Goal: Navigation & Orientation: Find specific page/section

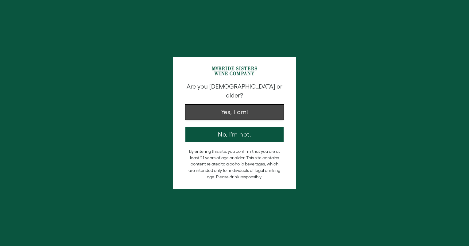
click at [248, 105] on button "Yes, I am!" at bounding box center [234, 112] width 98 height 15
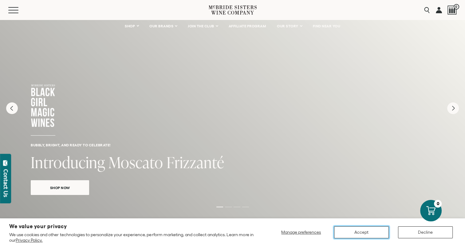
click at [362, 230] on button "Accept" at bounding box center [361, 232] width 55 height 12
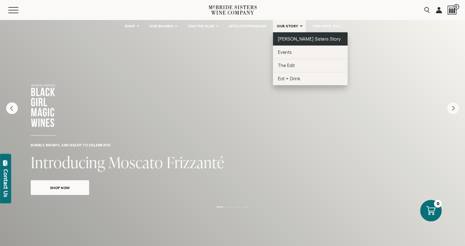
click at [294, 38] on span "[PERSON_NAME] Sisters Story" at bounding box center [309, 38] width 63 height 5
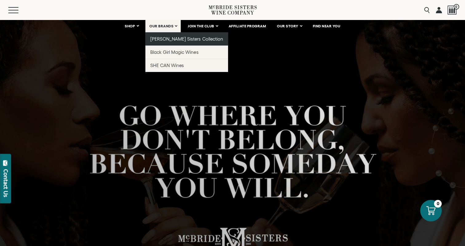
click at [166, 38] on span "[PERSON_NAME] Sisters Collection" at bounding box center [186, 38] width 73 height 5
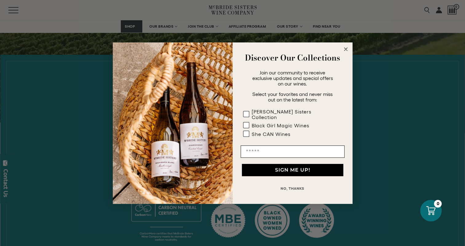
scroll to position [215, 0]
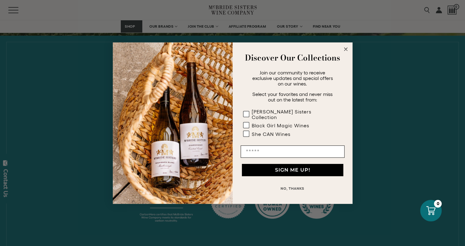
click at [344, 53] on circle "Close dialog" at bounding box center [345, 48] width 7 height 7
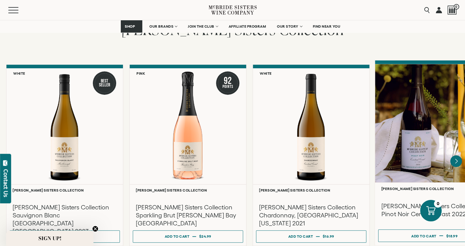
scroll to position [491, 0]
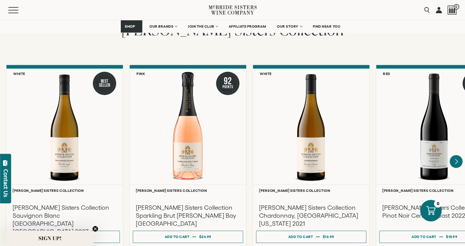
click at [458, 156] on icon "Next" at bounding box center [455, 161] width 13 height 13
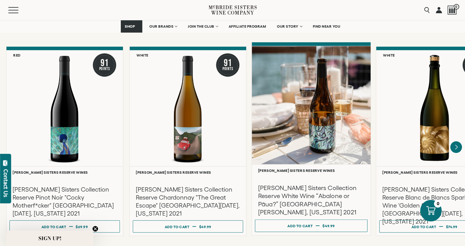
scroll to position [1044, 0]
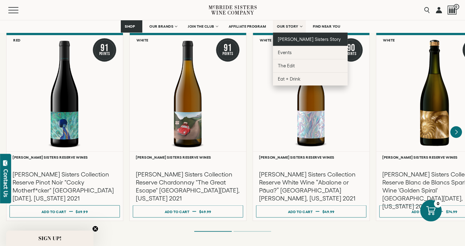
click at [299, 37] on span "[PERSON_NAME] Sisters Story" at bounding box center [309, 39] width 63 height 5
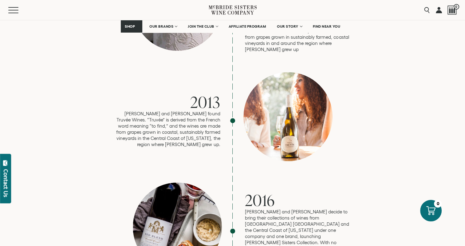
scroll to position [921, 0]
